Goal: Task Accomplishment & Management: Complete application form

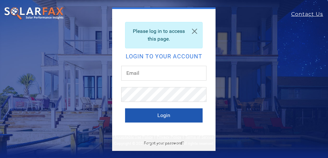
type input "d.macdonneil@sunsolarelectric.org"
click at [161, 113] on button "Login" at bounding box center [164, 116] width 78 height 14
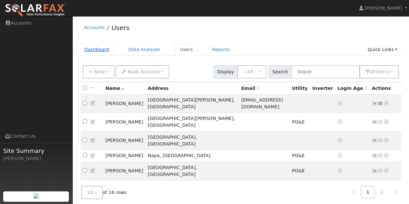
click at [97, 52] on link "Dashboard" at bounding box center [97, 50] width 35 height 12
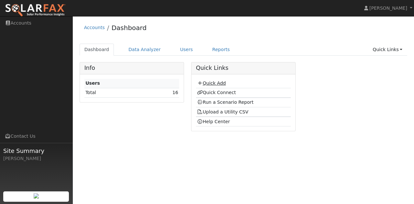
click at [212, 83] on link "Quick Add" at bounding box center [211, 83] width 29 height 5
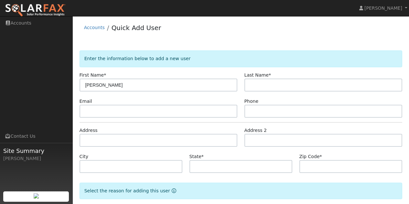
type input "Eric"
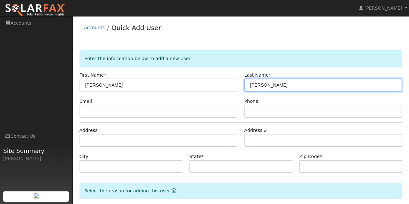
type input "Brosio"
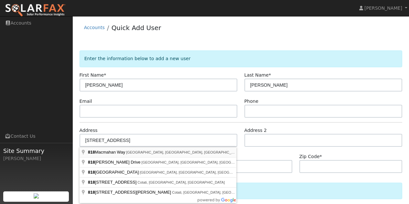
type input "818 Macmahan Way"
type input "Petaluma"
type input "CA"
type input "94954"
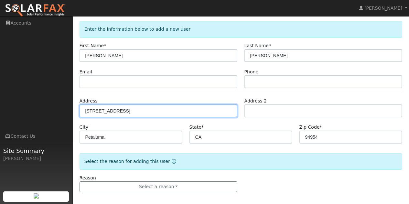
scroll to position [34, 0]
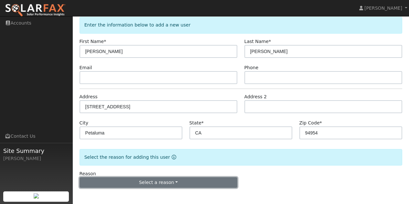
click at [190, 182] on button "Select a reason" at bounding box center [159, 182] width 158 height 11
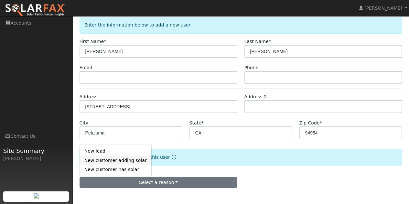
click at [116, 162] on link "New customer adding solar" at bounding box center [115, 160] width 71 height 9
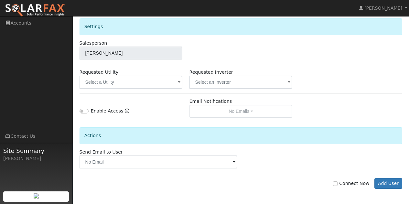
scroll to position [214, 0]
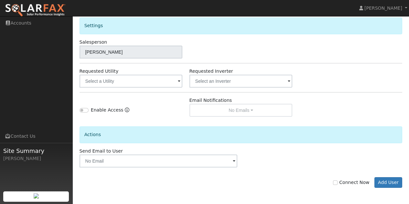
click at [178, 81] on span at bounding box center [179, 81] width 3 height 7
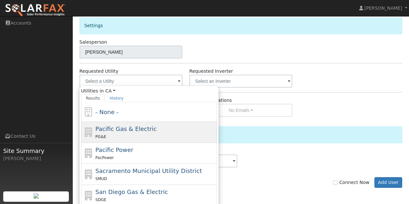
click at [107, 132] on span "Pacific Gas & Electric" at bounding box center [125, 128] width 61 height 7
type input "Pacific Gas & Electric"
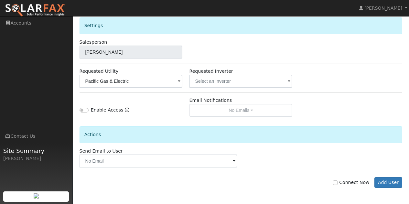
click at [302, 157] on div "Send Email to User Delete Email Template Are you sure you want to delete ? Canc…" at bounding box center [241, 158] width 330 height 20
click at [387, 182] on button "Add User" at bounding box center [388, 182] width 28 height 11
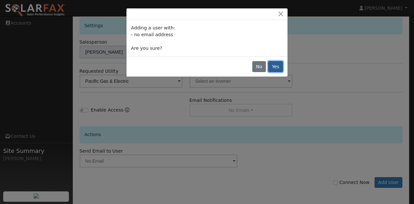
click at [273, 67] on button "Yes" at bounding box center [275, 66] width 15 height 11
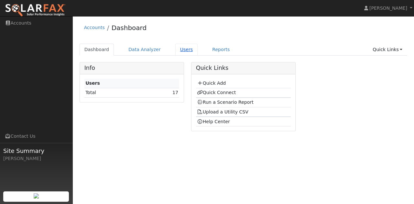
click at [181, 51] on link "Users" at bounding box center [186, 50] width 23 height 12
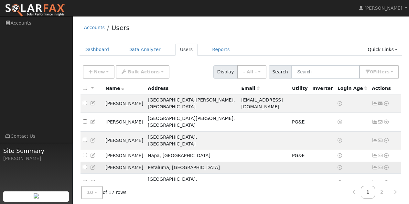
click at [386, 165] on icon at bounding box center [386, 167] width 6 height 5
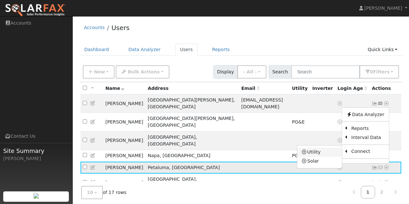
click at [315, 148] on link "Utility" at bounding box center [319, 152] width 45 height 9
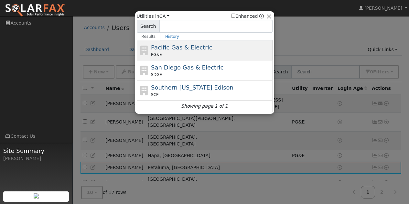
click at [176, 52] on div "PG&E" at bounding box center [211, 55] width 120 height 6
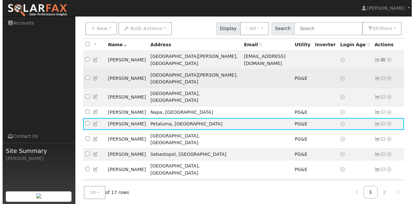
scroll to position [67, 0]
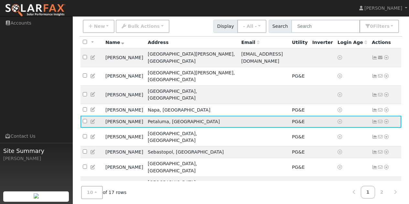
click at [388, 119] on icon at bounding box center [386, 121] width 6 height 5
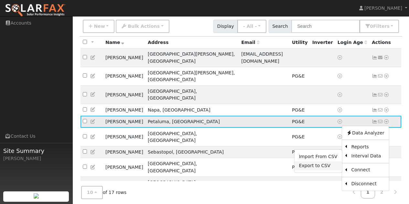
click at [315, 161] on link "Export to CSV" at bounding box center [318, 165] width 48 height 9
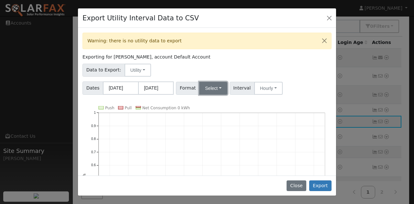
click at [209, 89] on button "Select" at bounding box center [213, 88] width 28 height 13
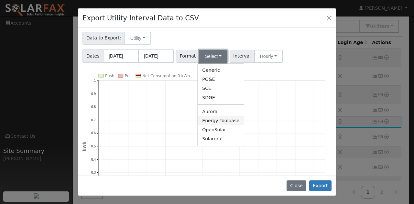
scroll to position [32, 0]
click at [212, 138] on link "Solargraf" at bounding box center [221, 138] width 46 height 9
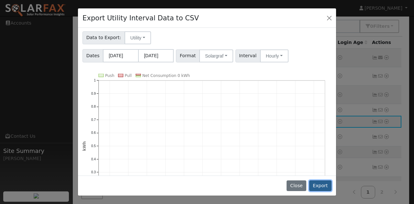
click at [322, 185] on button "Export" at bounding box center [320, 185] width 22 height 11
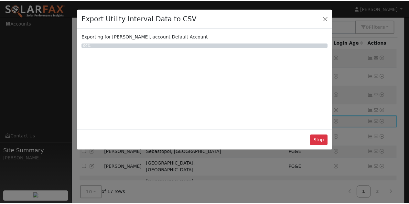
scroll to position [0, 0]
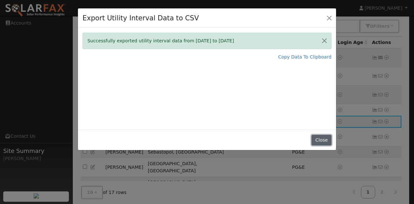
click at [320, 141] on button "Close" at bounding box center [321, 140] width 20 height 11
